Goal: Information Seeking & Learning: Find specific fact

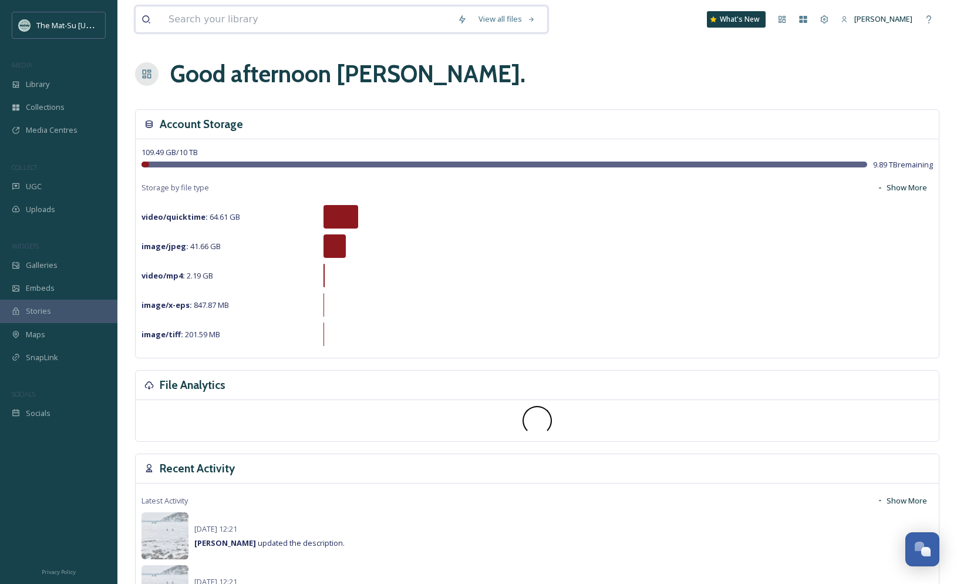
click at [245, 20] on input at bounding box center [307, 19] width 289 height 26
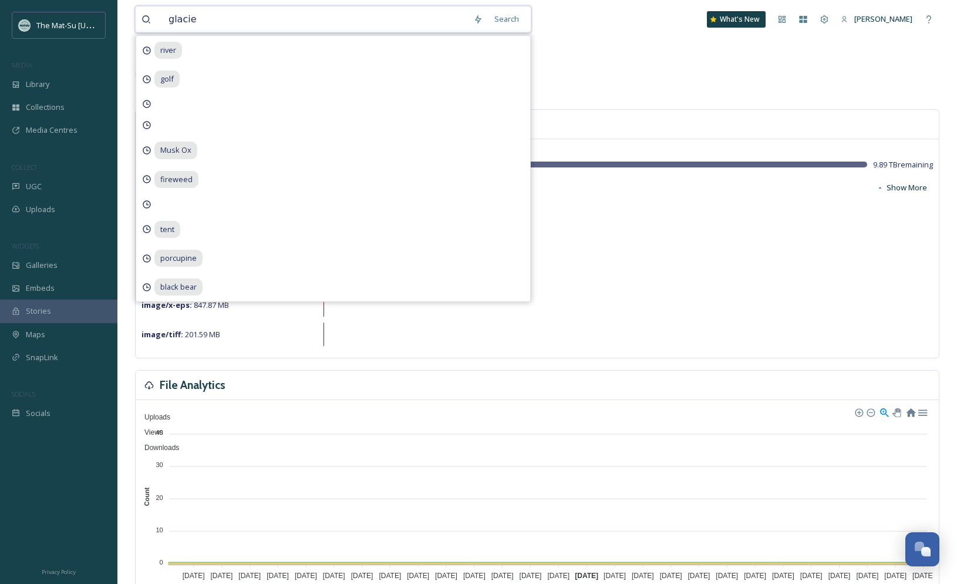
type input "glacier"
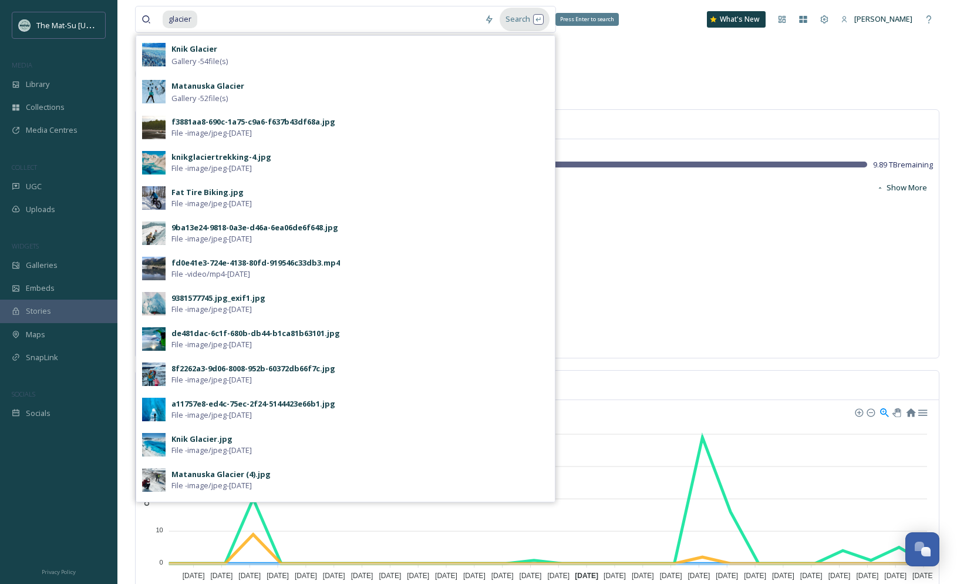
click at [522, 18] on div "Search Press Enter to search" at bounding box center [525, 19] width 50 height 23
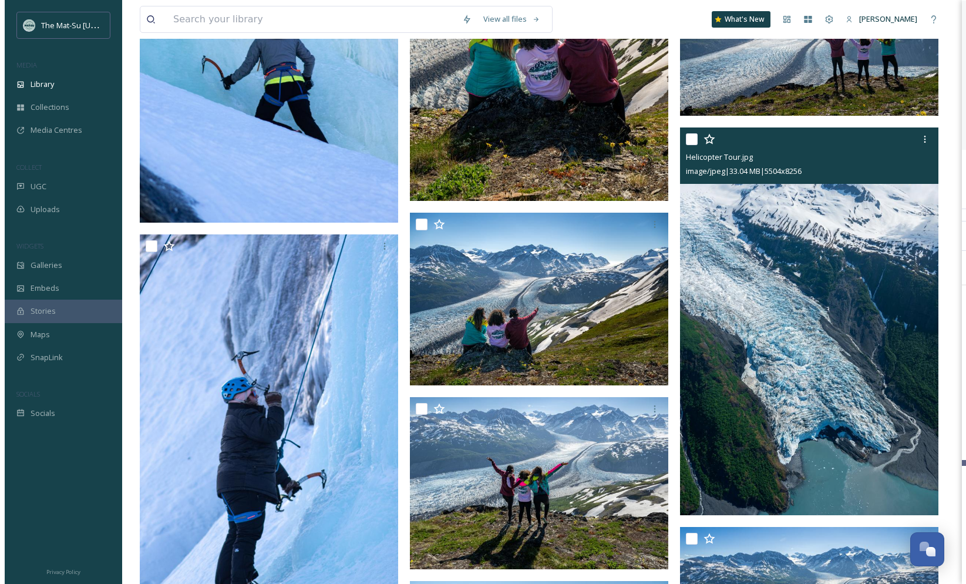
scroll to position [23055, 0]
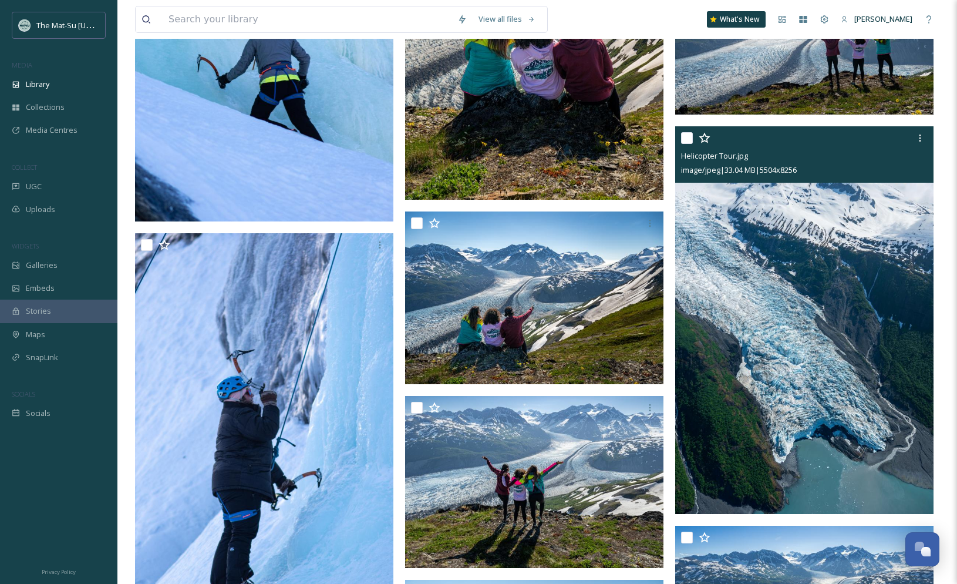
click at [779, 305] on img at bounding box center [804, 319] width 258 height 387
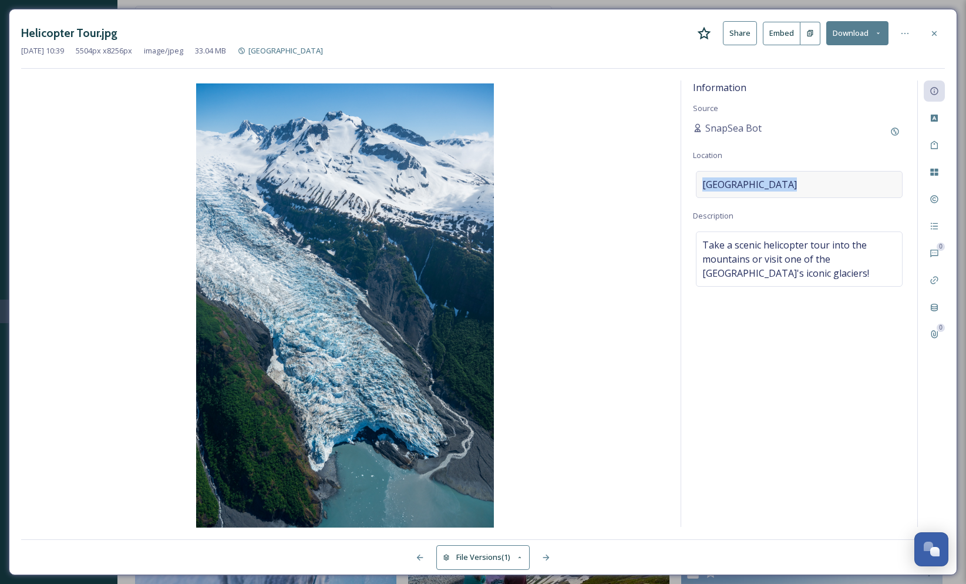
drag, startPoint x: 782, startPoint y: 184, endPoint x: 703, endPoint y: 184, distance: 78.7
click at [703, 184] on div "[GEOGRAPHIC_DATA]" at bounding box center [799, 184] width 207 height 27
